Goal: Obtain resource: Download file/media

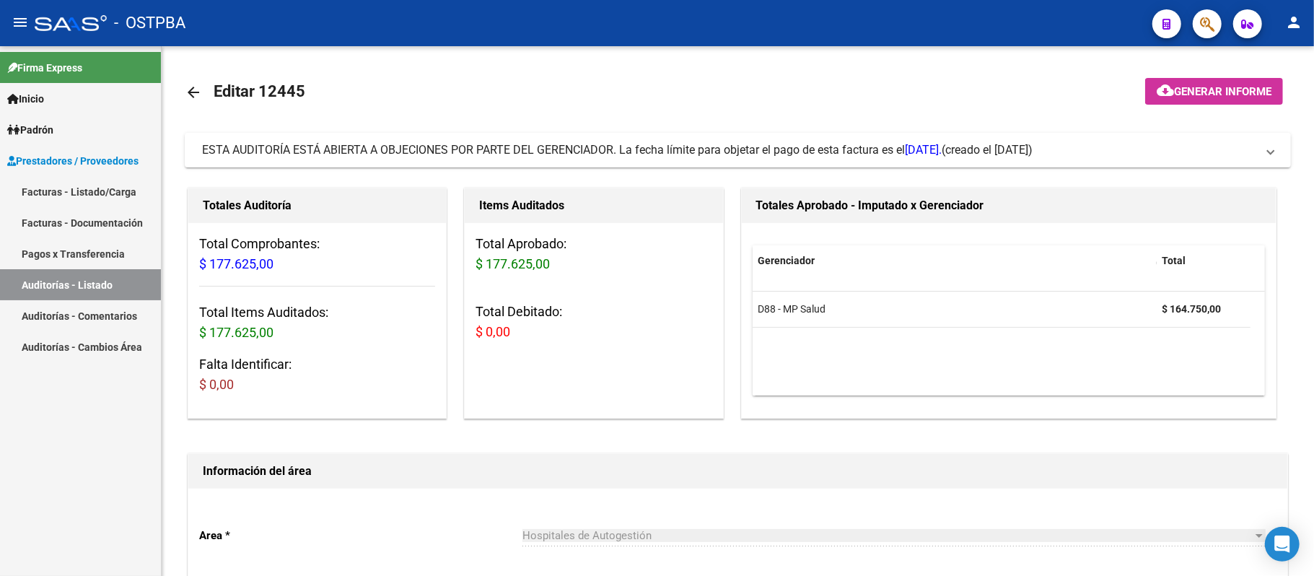
click at [78, 283] on link "Auditorías - Listado" at bounding box center [80, 284] width 161 height 31
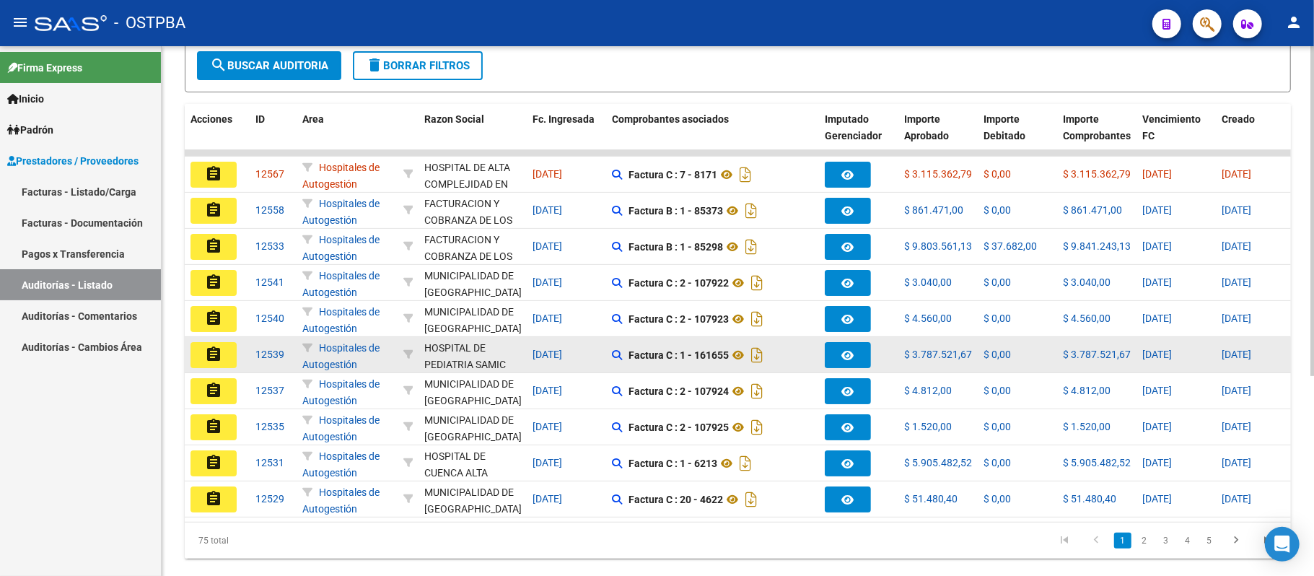
scroll to position [322, 0]
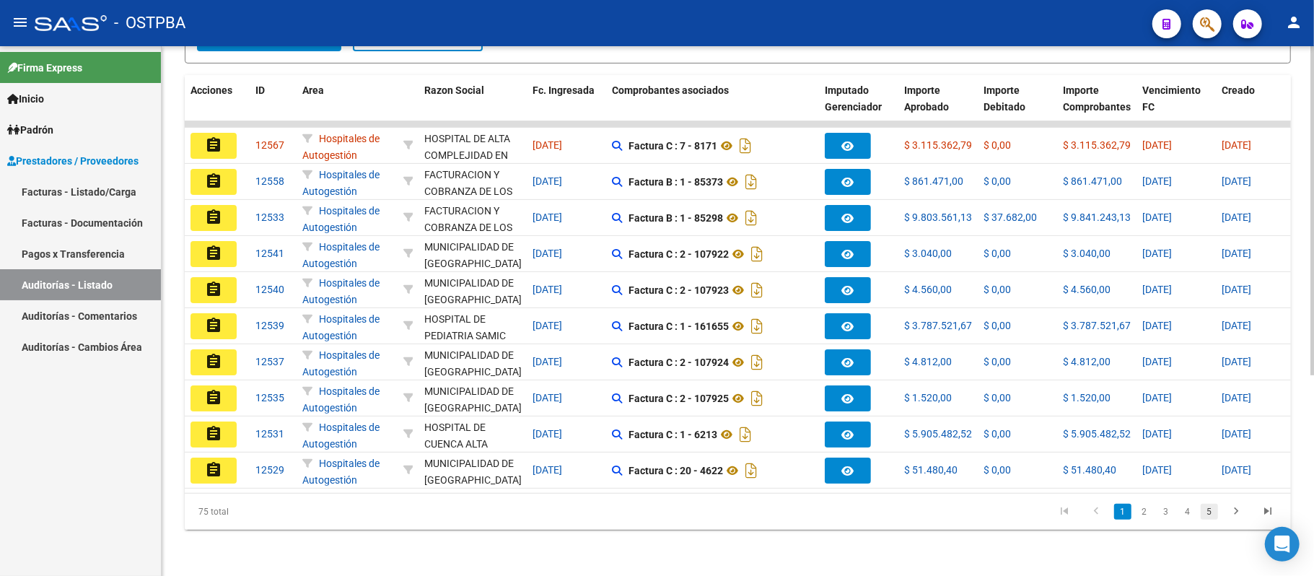
click at [1216, 509] on link "5" at bounding box center [1208, 512] width 17 height 16
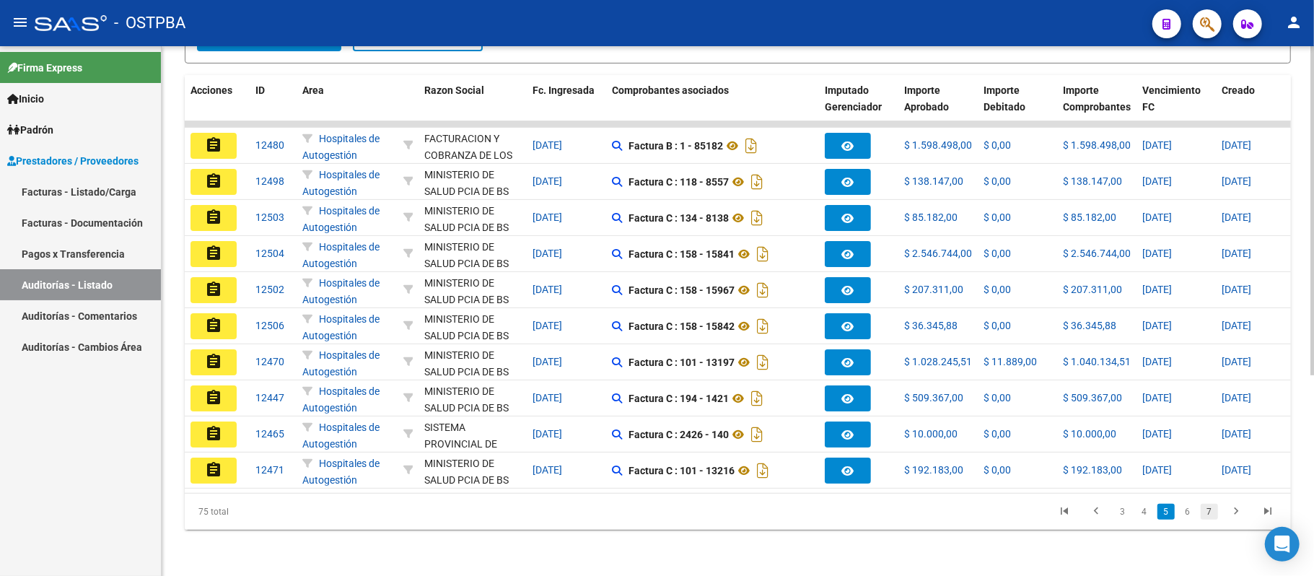
click at [1208, 511] on link "7" at bounding box center [1208, 512] width 17 height 16
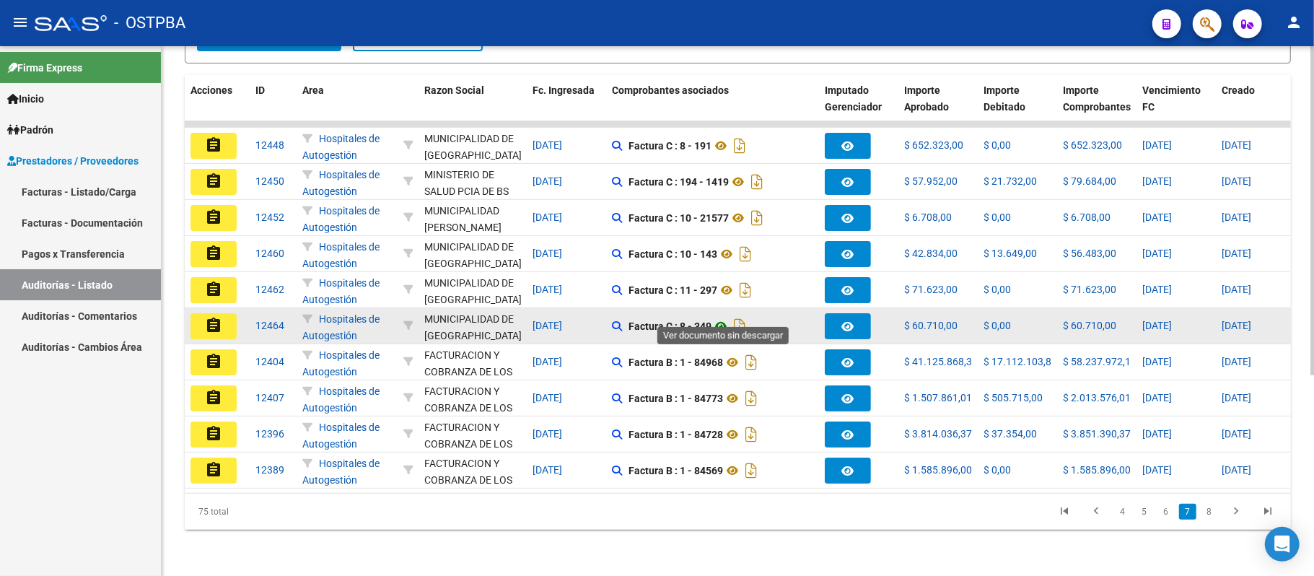
click at [728, 317] on icon at bounding box center [720, 325] width 19 height 17
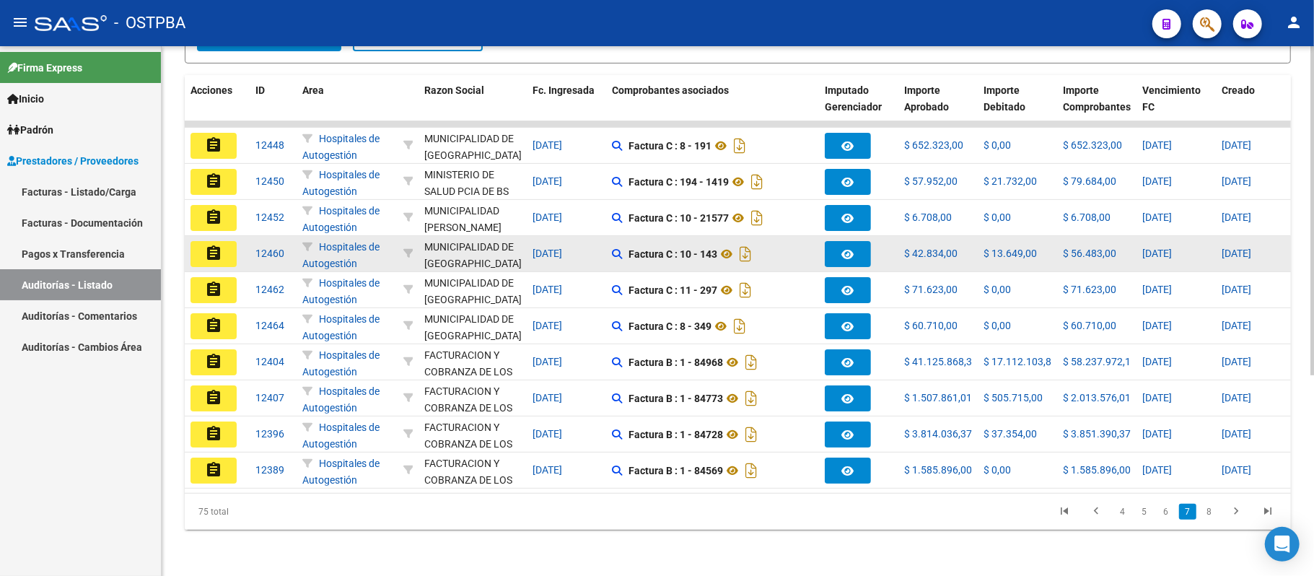
click at [607, 240] on datatable-body-cell "Factura C : 10 - 143" at bounding box center [712, 253] width 213 height 35
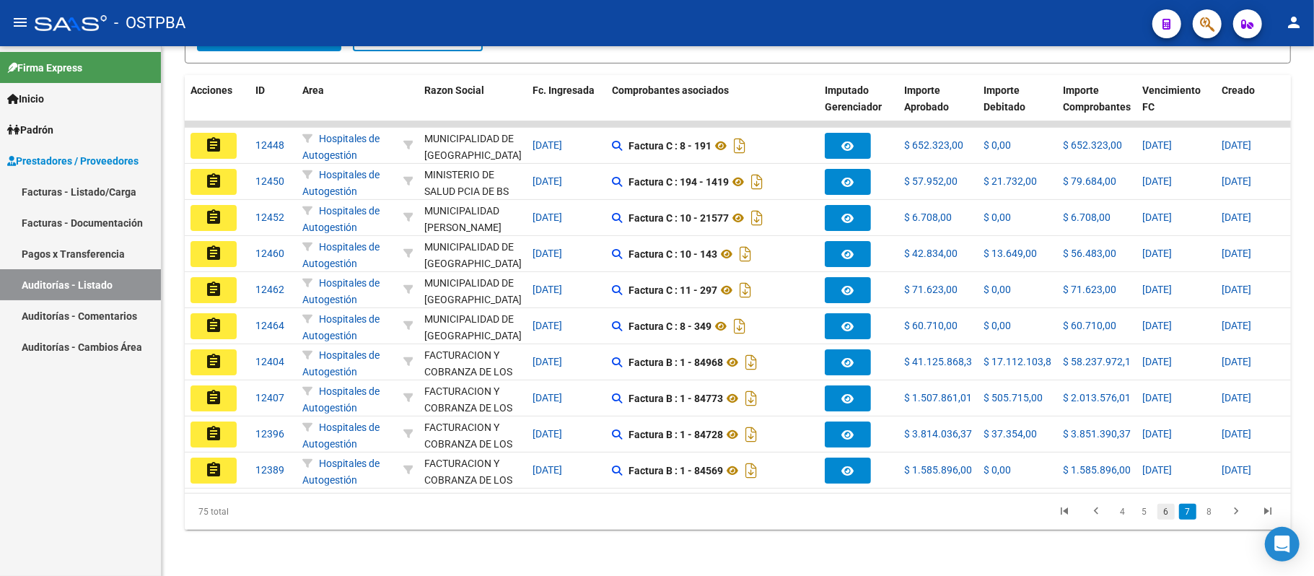
click at [1173, 514] on link "6" at bounding box center [1165, 512] width 17 height 16
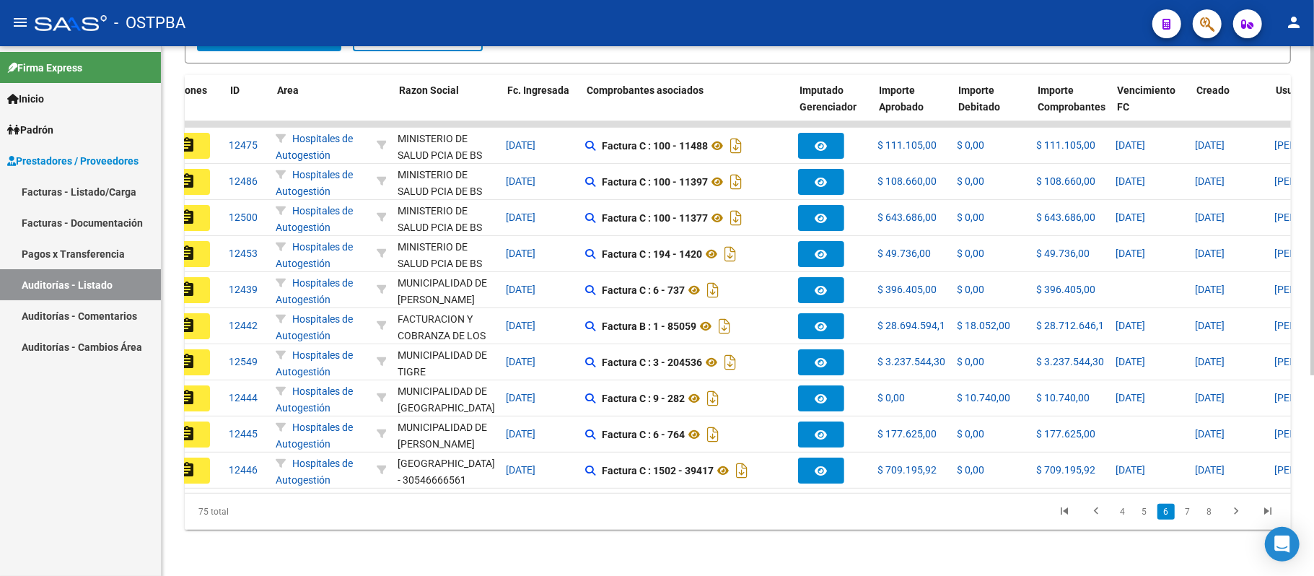
scroll to position [0, 25]
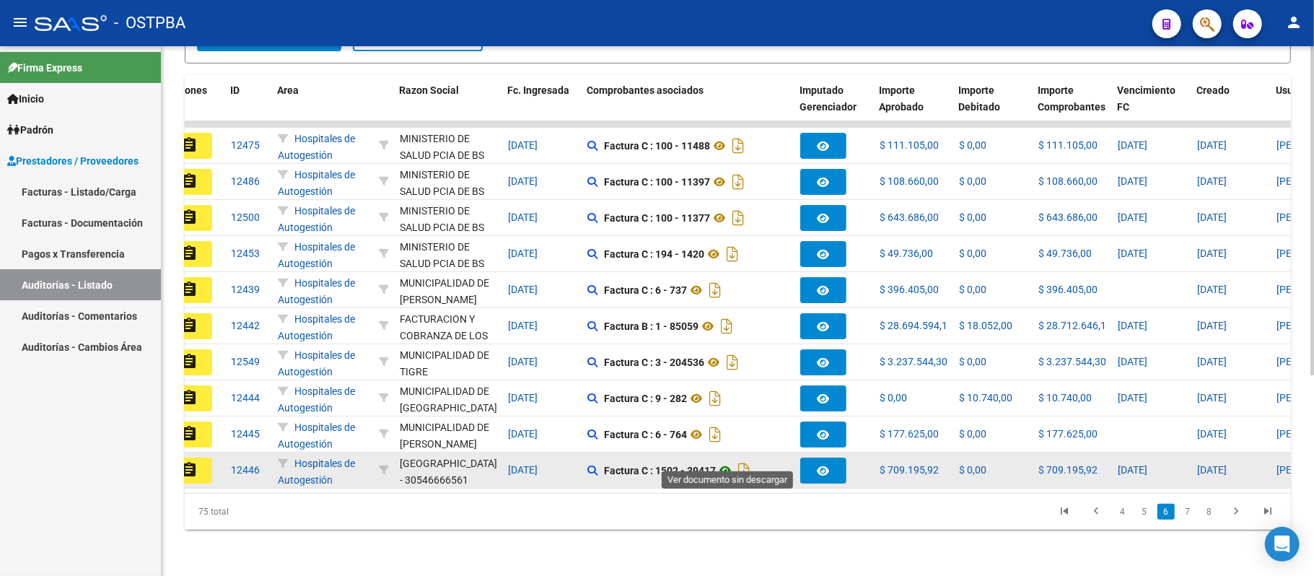
click at [725, 462] on icon at bounding box center [725, 470] width 19 height 17
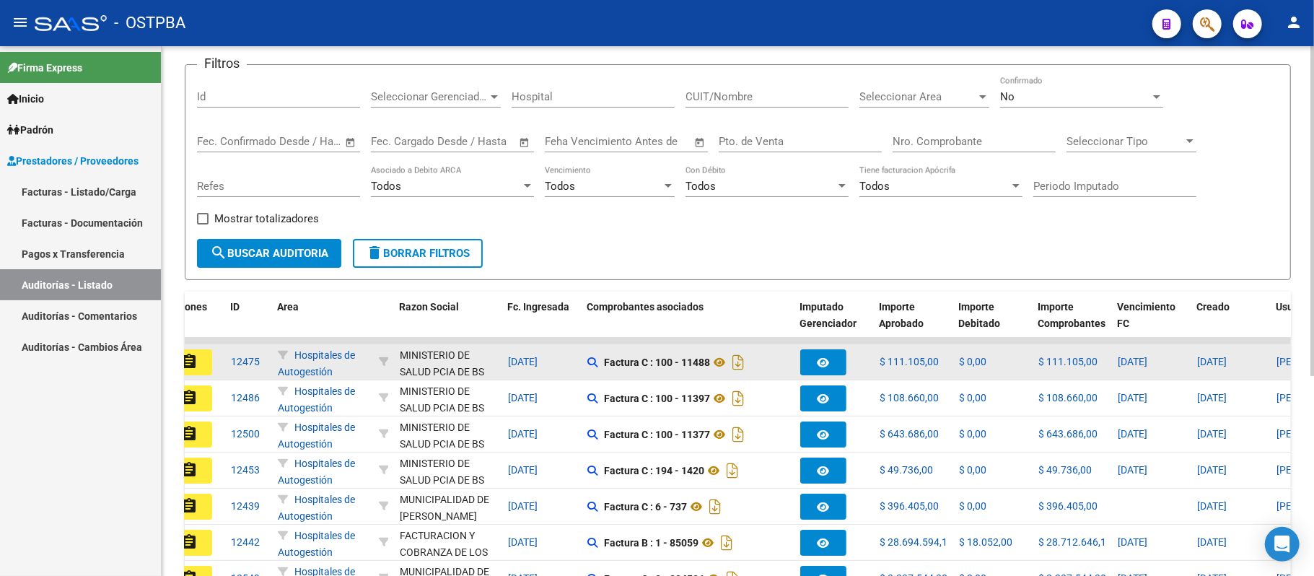
scroll to position [33, 0]
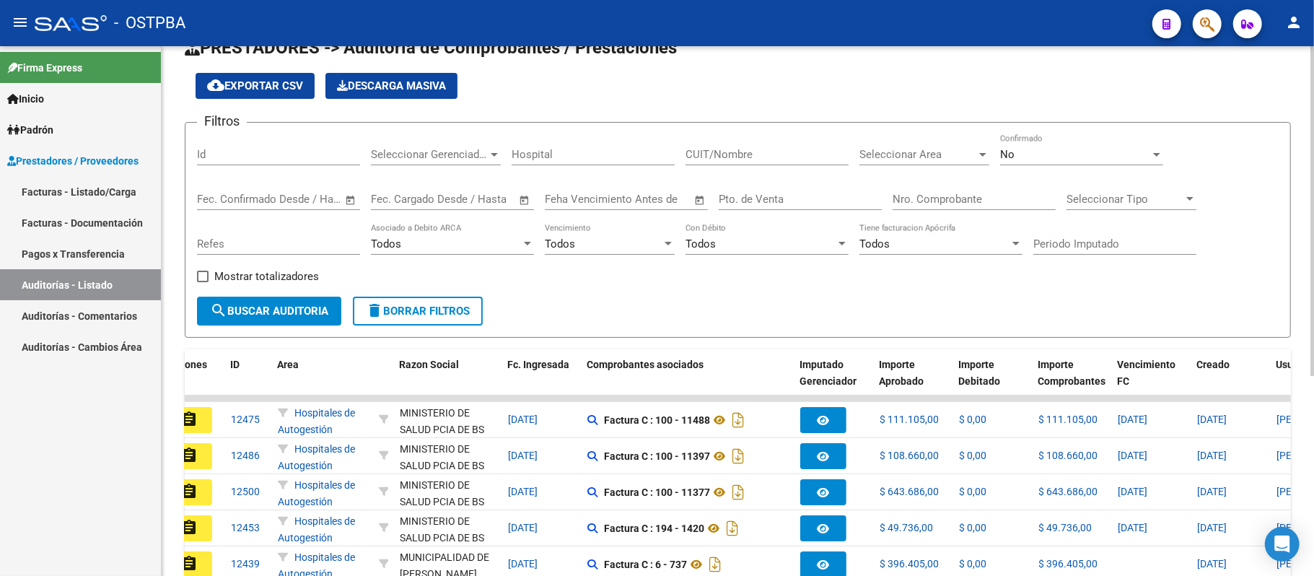
click at [238, 81] on span "cloud_download Exportar CSV" at bounding box center [255, 85] width 96 height 13
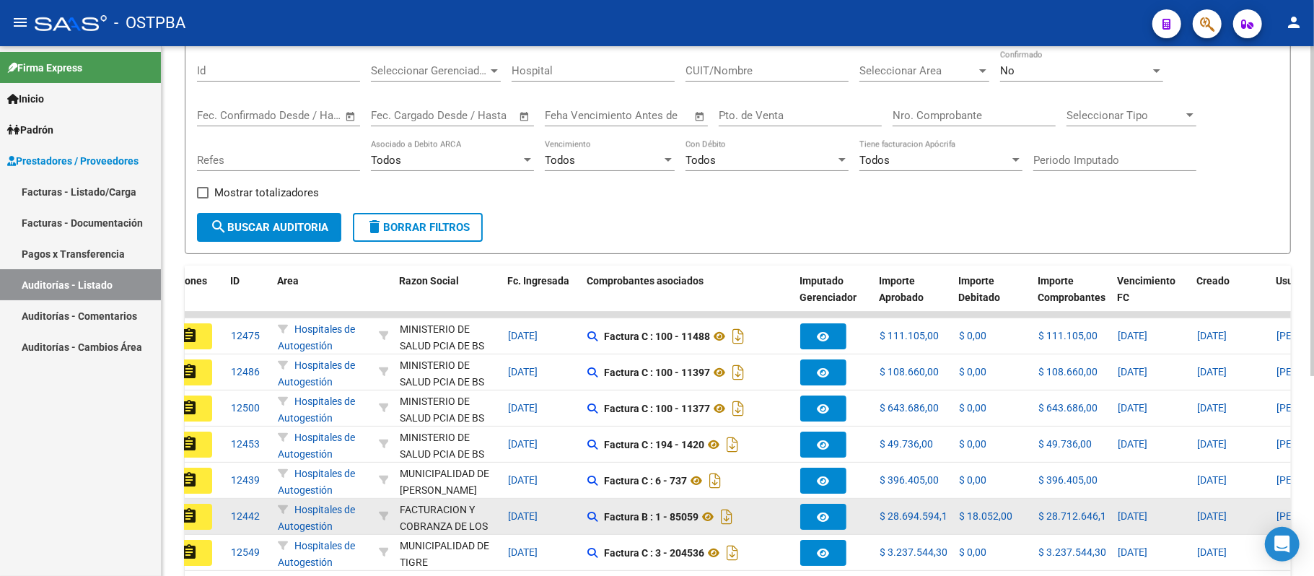
scroll to position [322, 0]
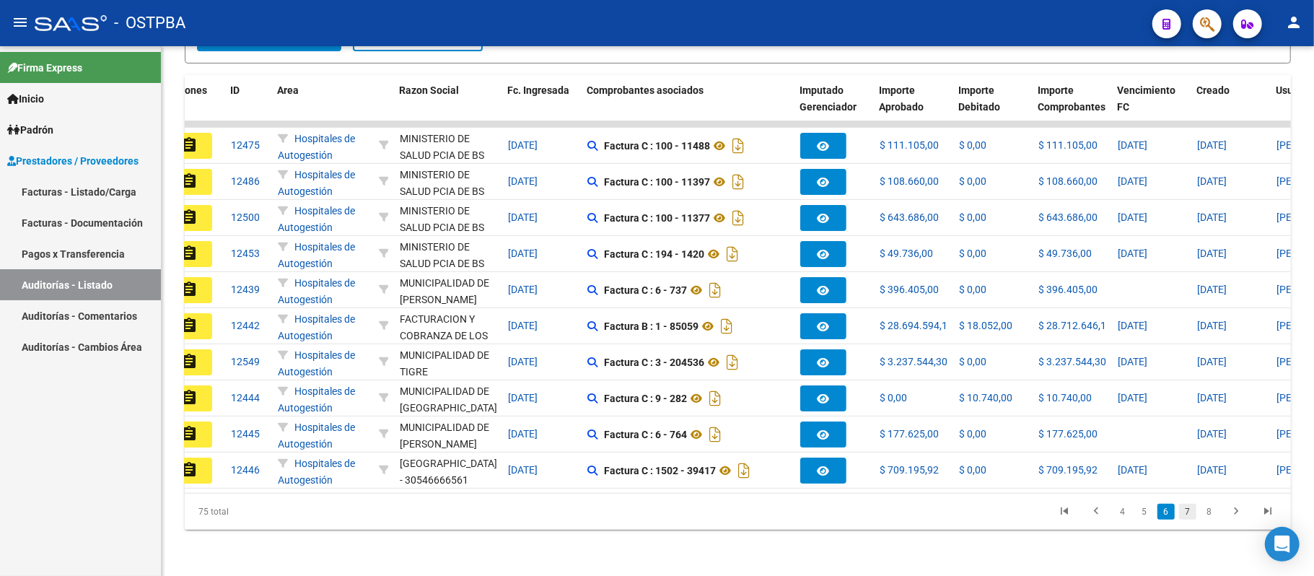
click at [1183, 509] on link "7" at bounding box center [1187, 512] width 17 height 16
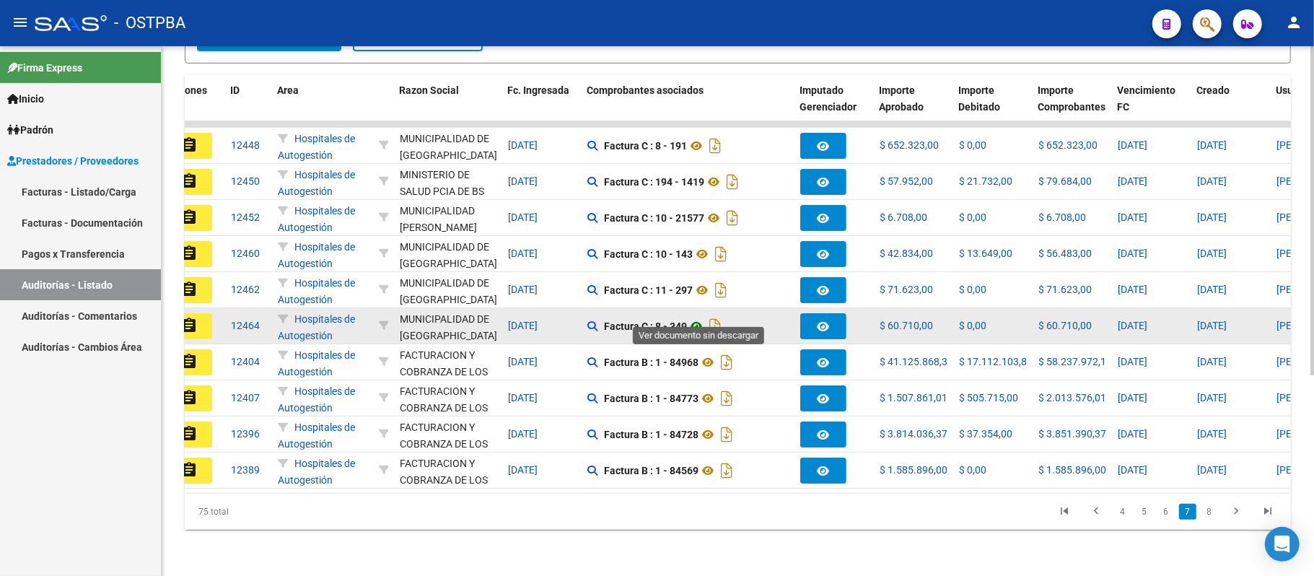
click at [690, 317] on icon at bounding box center [696, 325] width 19 height 17
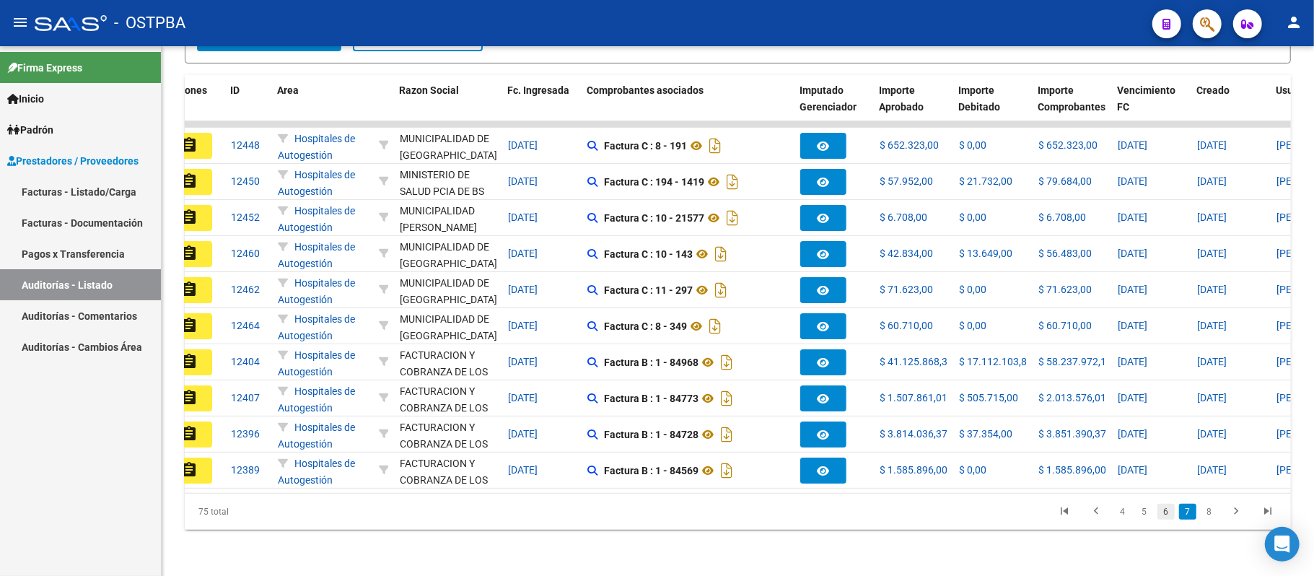
click at [1173, 517] on link "6" at bounding box center [1165, 512] width 17 height 16
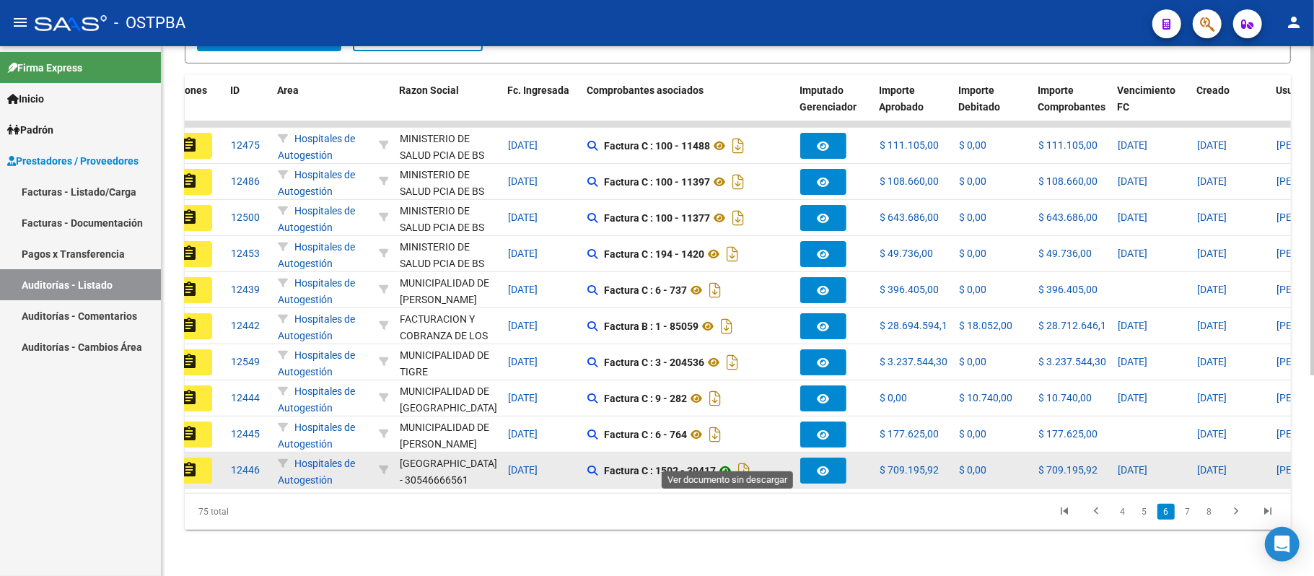
click at [731, 462] on icon at bounding box center [725, 470] width 19 height 17
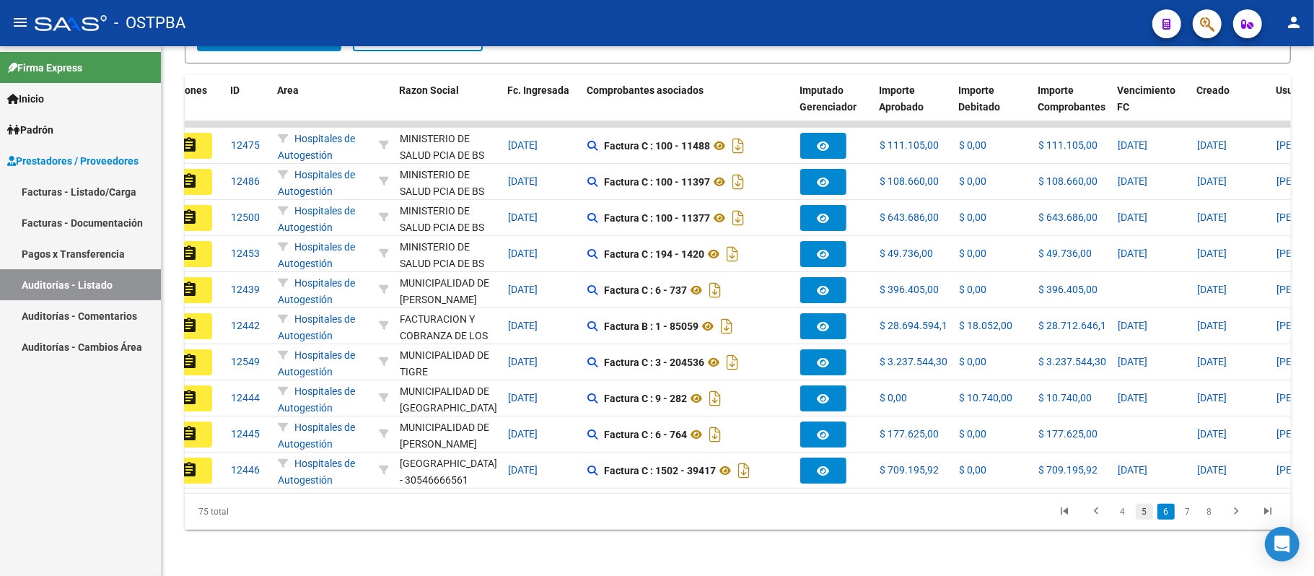
click at [1146, 505] on link "5" at bounding box center [1143, 512] width 17 height 16
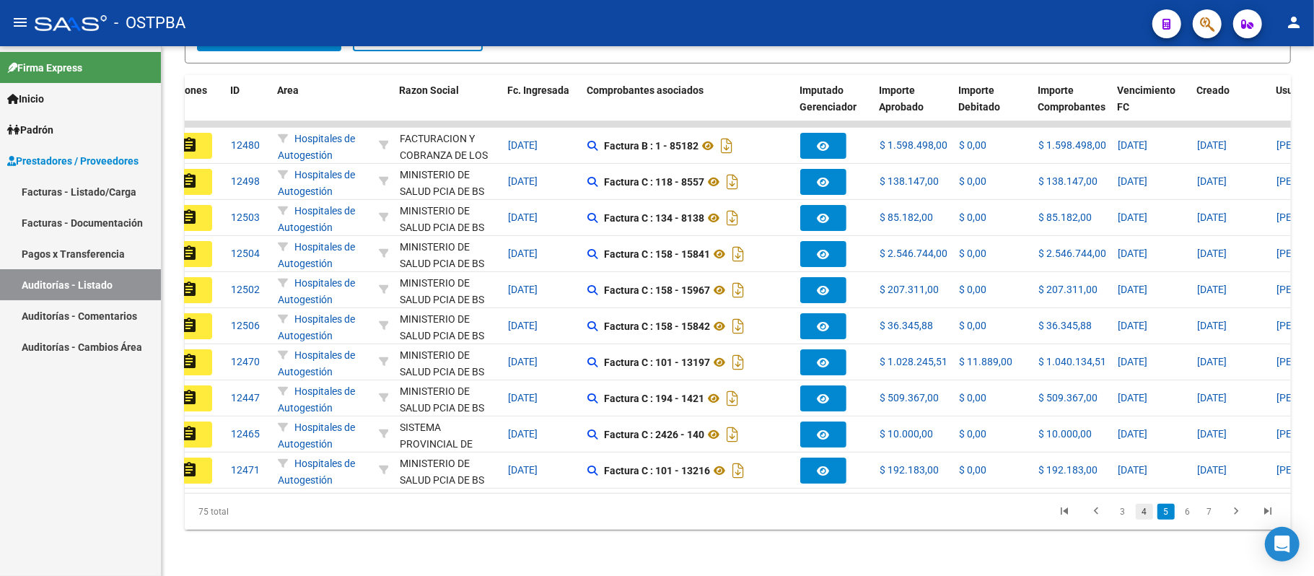
click at [1140, 511] on link "4" at bounding box center [1143, 512] width 17 height 16
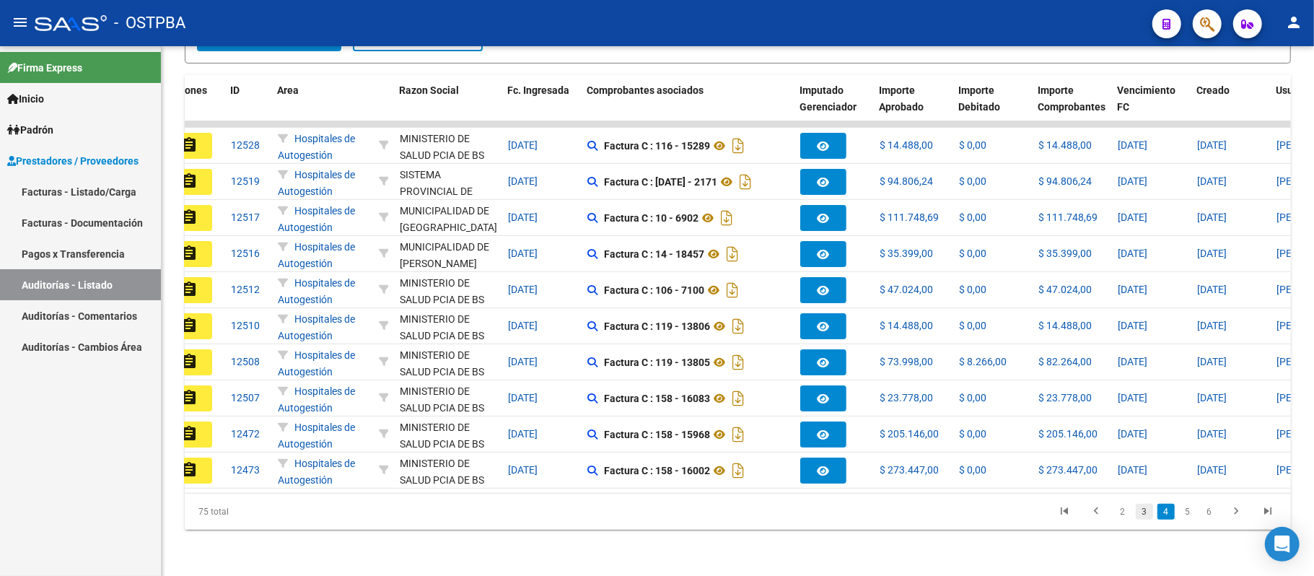
click at [1135, 511] on link "3" at bounding box center [1143, 512] width 17 height 16
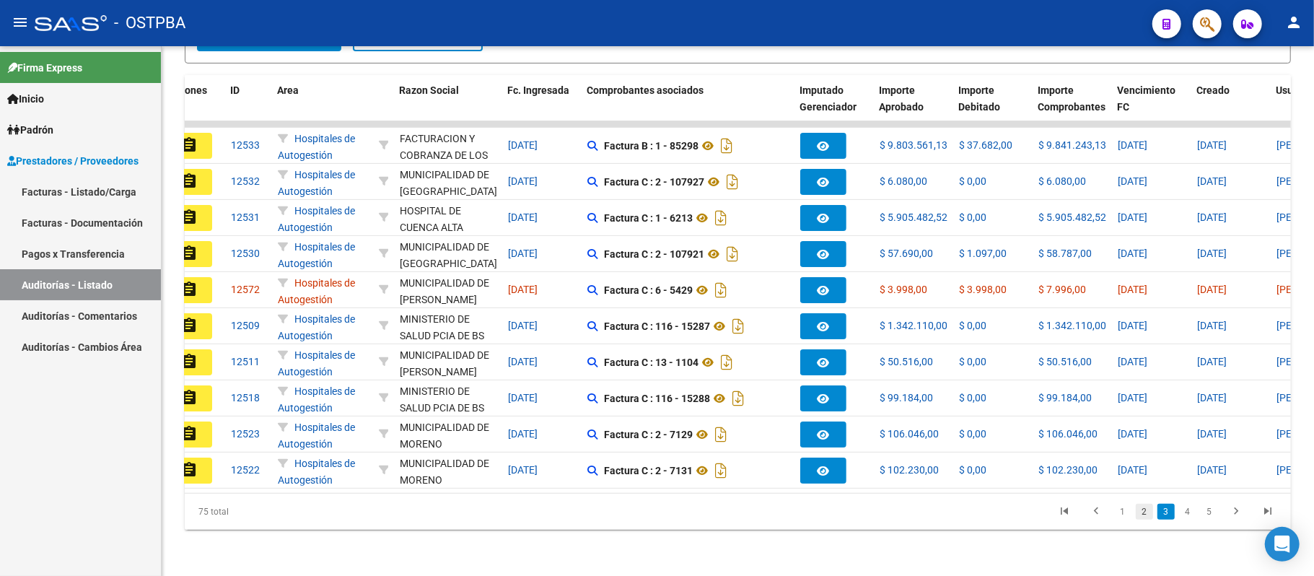
click at [1141, 508] on link "2" at bounding box center [1143, 512] width 17 height 16
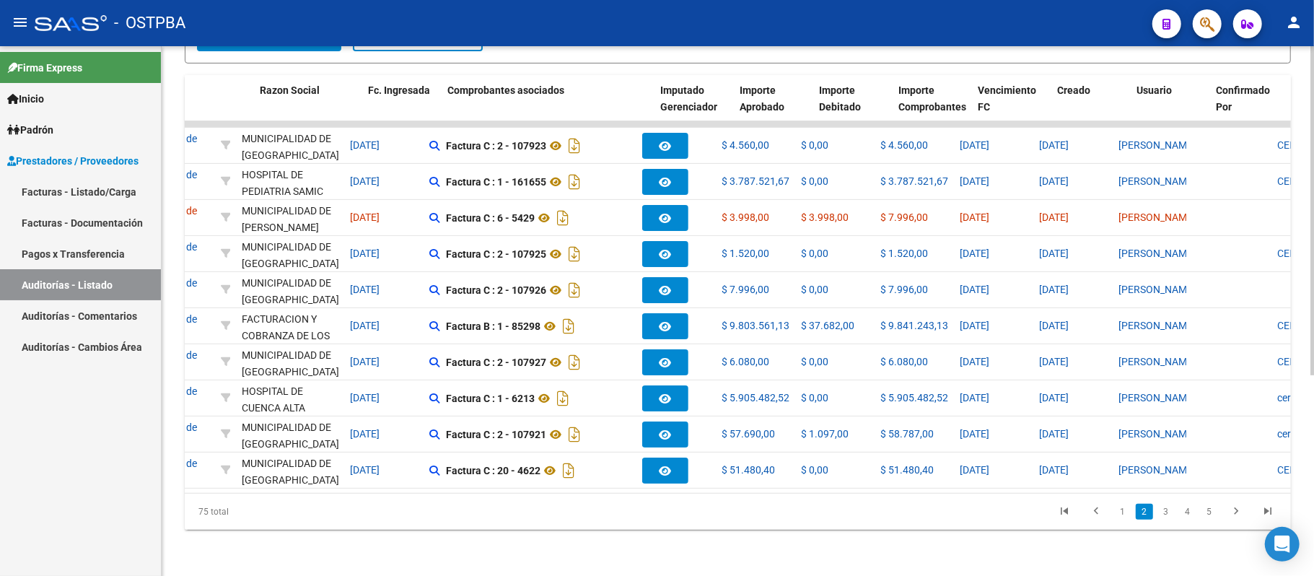
scroll to position [0, 164]
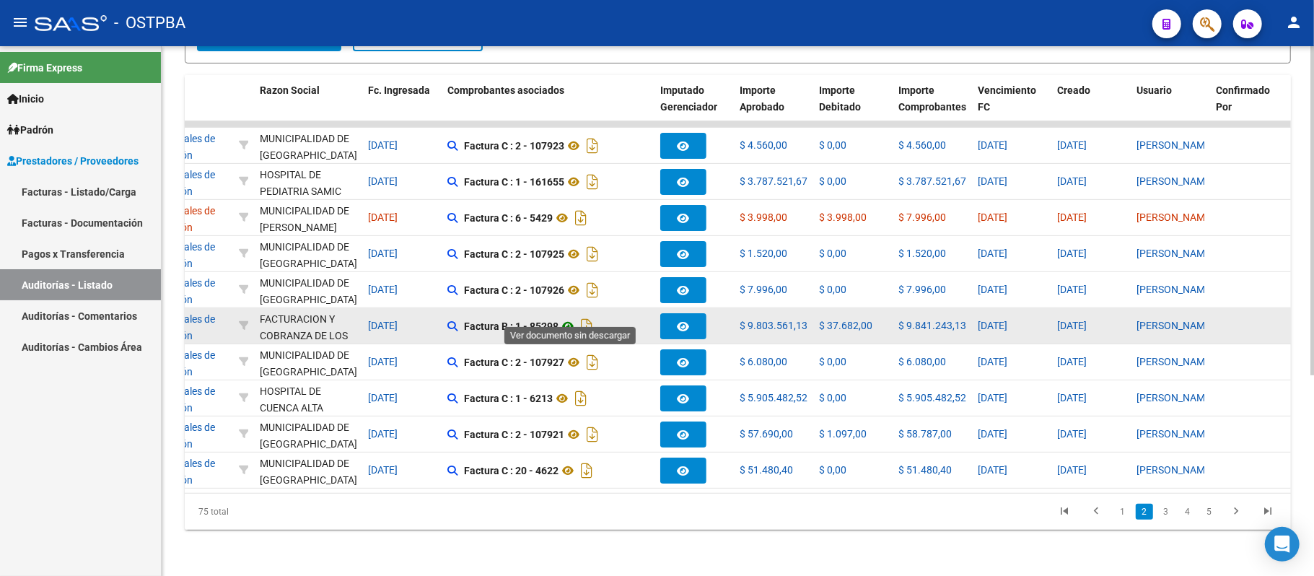
click at [573, 317] on icon at bounding box center [567, 325] width 19 height 17
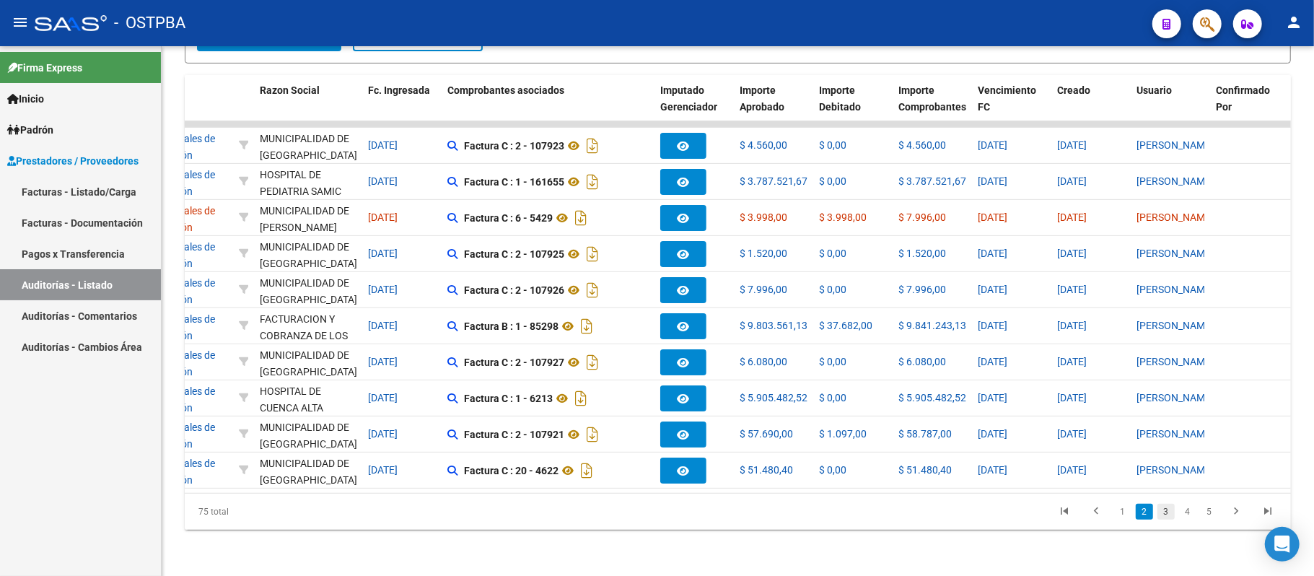
click at [1160, 514] on link "3" at bounding box center [1165, 512] width 17 height 16
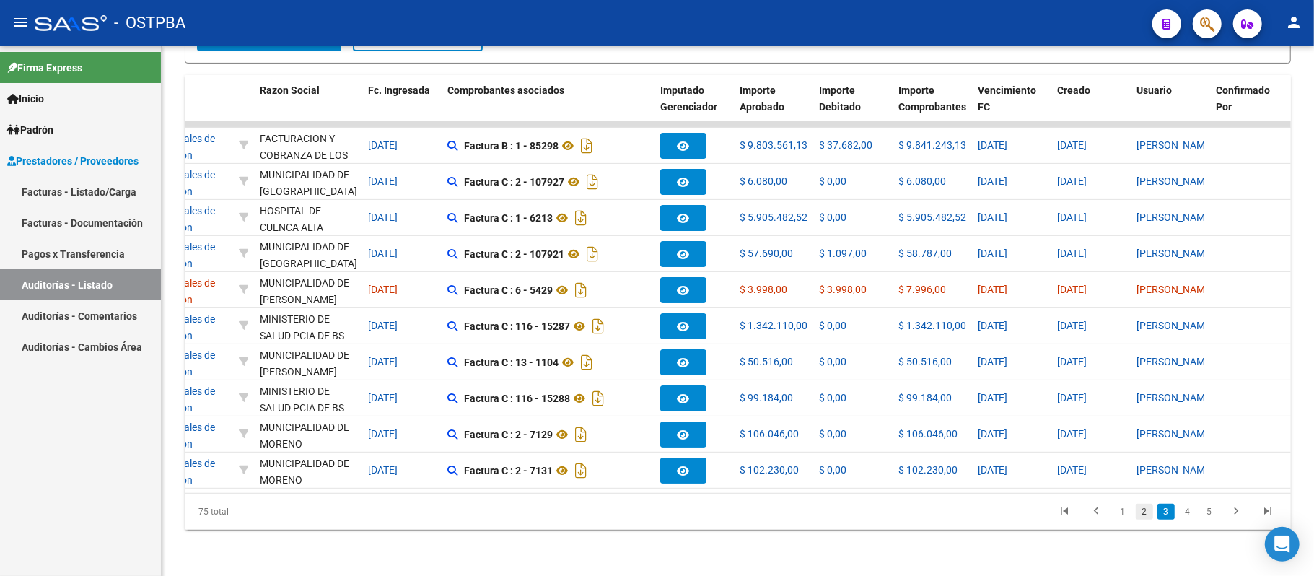
click at [1144, 511] on link "2" at bounding box center [1143, 512] width 17 height 16
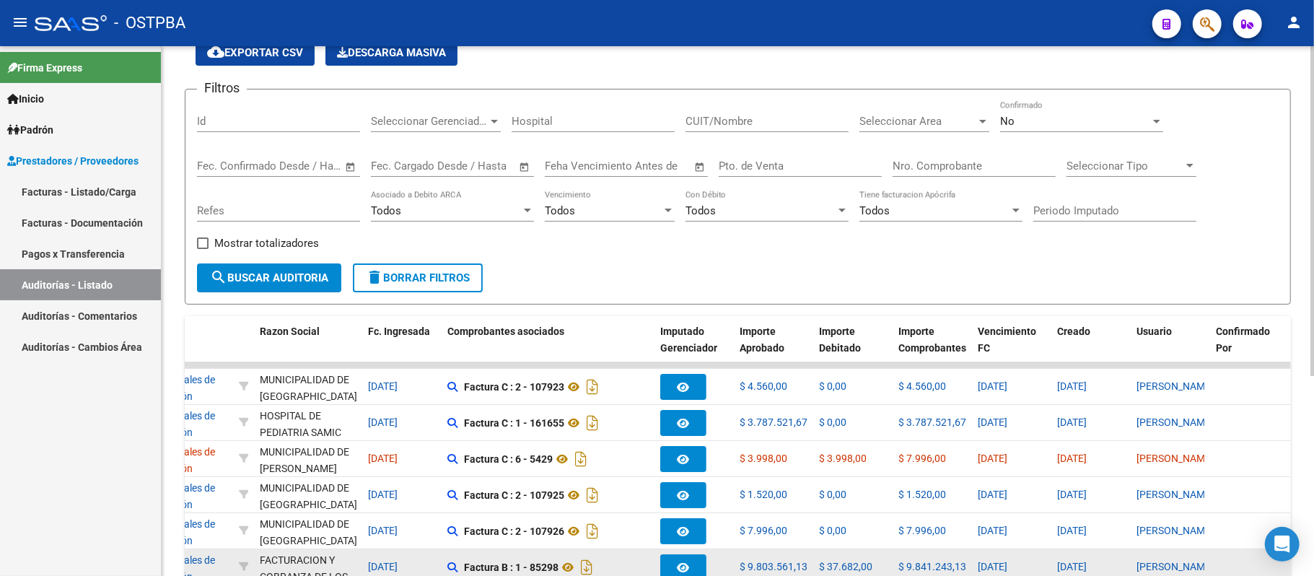
scroll to position [33, 0]
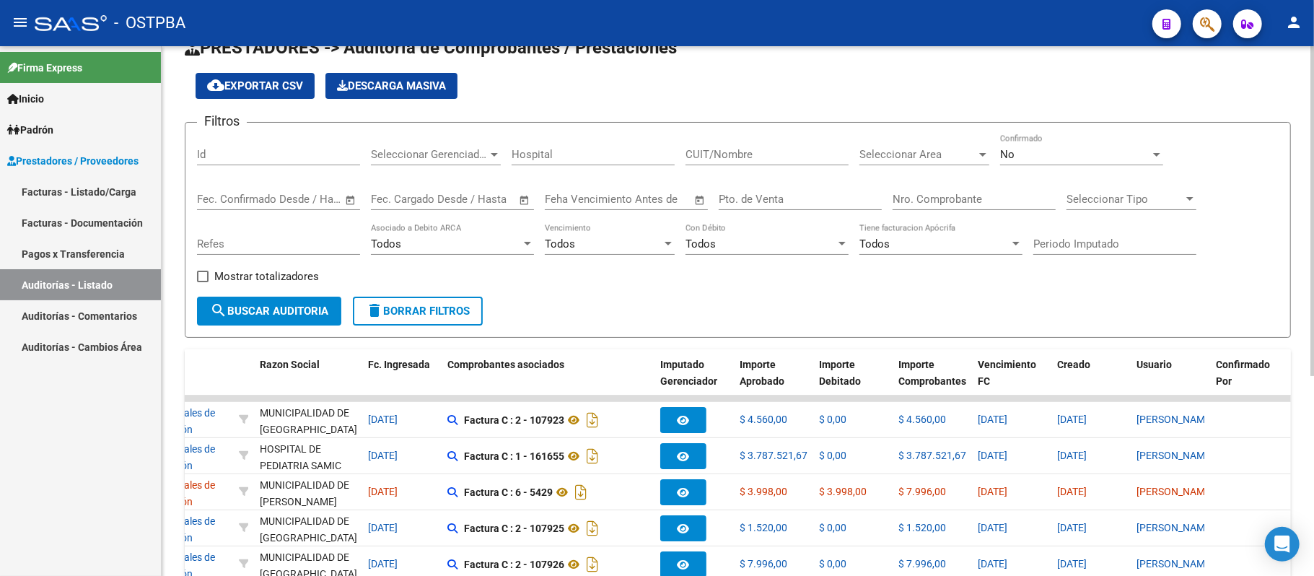
click at [919, 203] on div "Nro. Comprobante" at bounding box center [973, 194] width 163 height 31
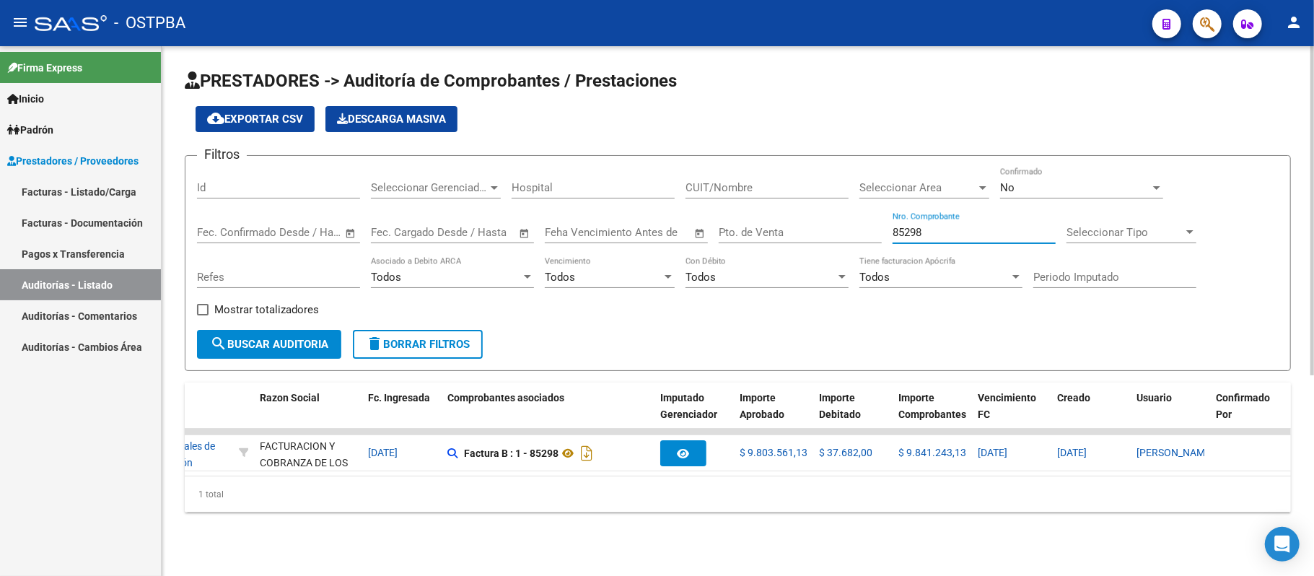
scroll to position [0, 0]
drag, startPoint x: 928, startPoint y: 232, endPoint x: 612, endPoint y: 243, distance: 316.1
click at [612, 243] on div "Filtros Id Seleccionar Gerenciador Seleccionar Gerenciador Hospital CUIT/Nombre…" at bounding box center [737, 248] width 1081 height 162
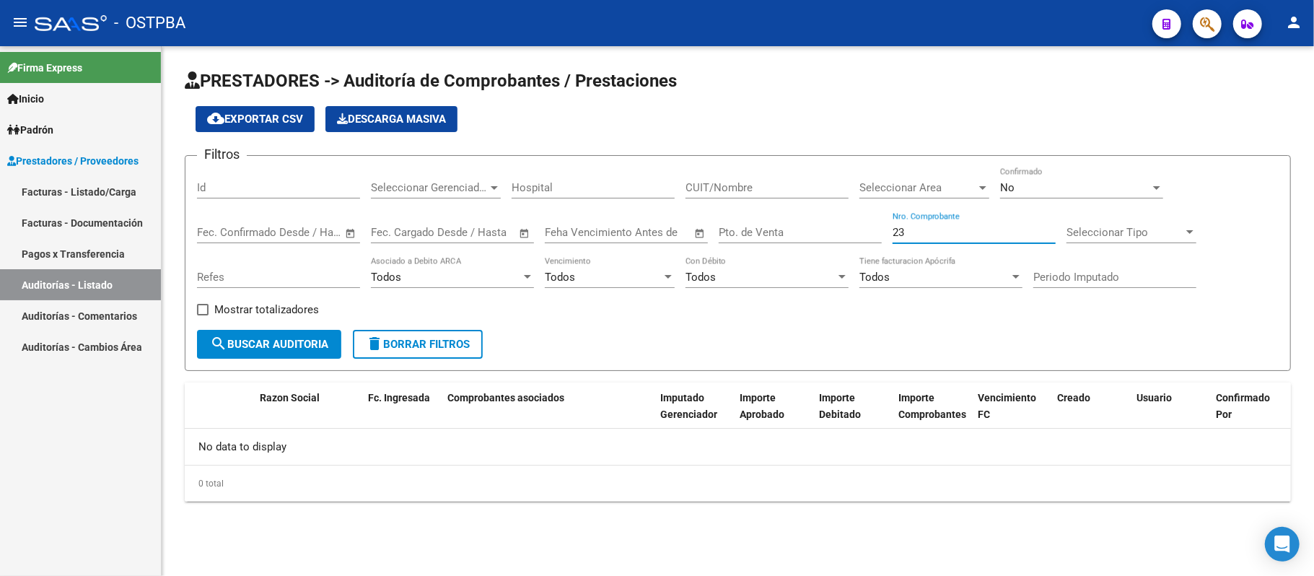
type input "2"
type input "343"
